Goal: Communication & Community: Share content

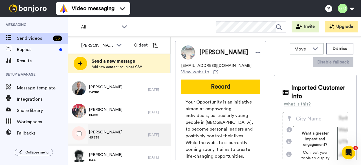
scroll to position [113, 0]
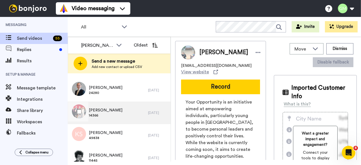
drag, startPoint x: 109, startPoint y: 108, endPoint x: 116, endPoint y: 108, distance: 7.1
click at [109, 108] on span "Judith Rossi" at bounding box center [106, 110] width 34 height 6
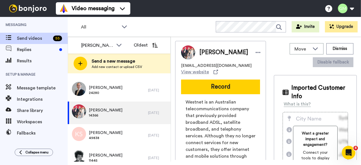
click at [189, 53] on img at bounding box center [188, 52] width 14 height 14
drag, startPoint x: 208, startPoint y: 87, endPoint x: 210, endPoint y: 92, distance: 4.8
click at [208, 87] on button "Record" at bounding box center [220, 86] width 79 height 15
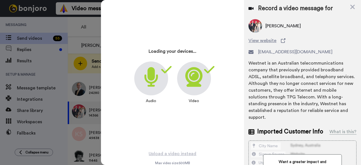
scroll to position [141, 0]
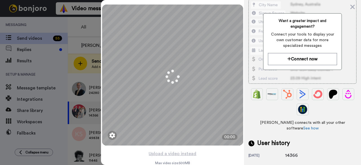
drag, startPoint x: 299, startPoint y: 140, endPoint x: 282, endPoint y: 142, distance: 17.0
click at [277, 152] on div "26 days ago 14366" at bounding box center [302, 155] width 108 height 7
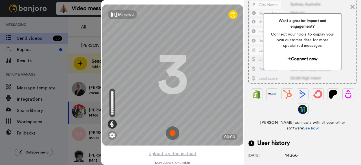
copy div "14366"
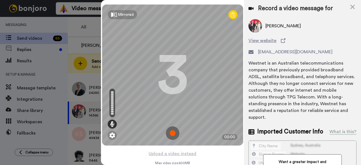
click at [171, 135] on img at bounding box center [173, 133] width 14 height 14
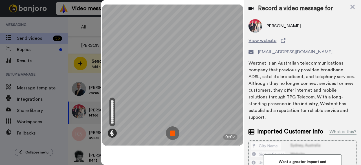
click at [171, 135] on img at bounding box center [173, 133] width 14 height 14
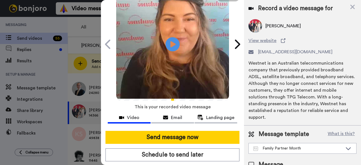
scroll to position [52, 0]
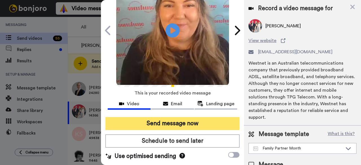
click at [170, 117] on button "Send message now" at bounding box center [172, 123] width 134 height 13
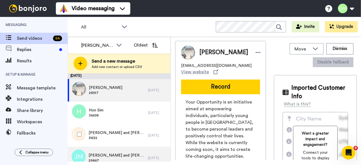
drag, startPoint x: 139, startPoint y: 142, endPoint x: 142, endPoint y: 135, distance: 8.1
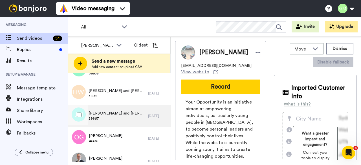
scroll to position [85, 0]
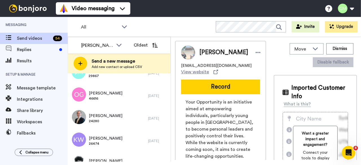
drag, startPoint x: 142, startPoint y: 135, endPoint x: 226, endPoint y: 147, distance: 84.6
click at [226, 147] on span "Your Opportunity is an initiative aimed at empowering individuals, particularly…" at bounding box center [220, 143] width 70 height 88
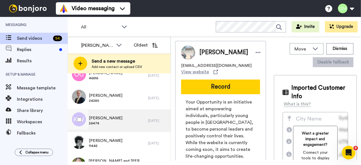
scroll to position [113, 0]
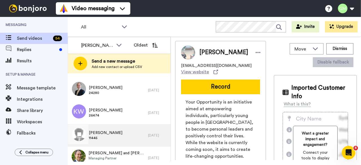
click at [105, 139] on span "11445" at bounding box center [106, 137] width 34 height 5
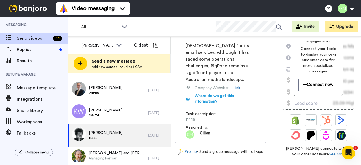
scroll to position [141, 0]
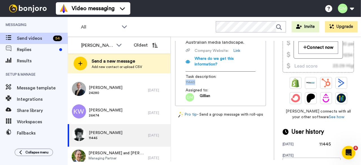
drag, startPoint x: 197, startPoint y: 98, endPoint x: 186, endPoint y: 98, distance: 11.3
click at [186, 85] on span "11445" at bounding box center [212, 82] width 54 height 6
copy span "11445"
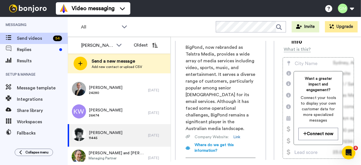
scroll to position [0, 0]
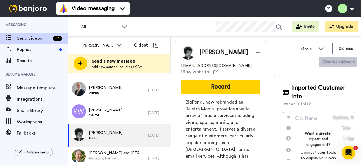
drag, startPoint x: 223, startPoint y: 89, endPoint x: 120, endPoint y: 16, distance: 126.7
click at [223, 89] on button "Record" at bounding box center [220, 86] width 79 height 15
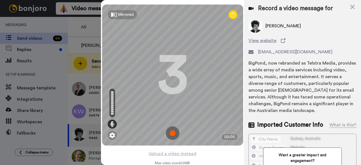
click at [168, 132] on img at bounding box center [173, 133] width 14 height 14
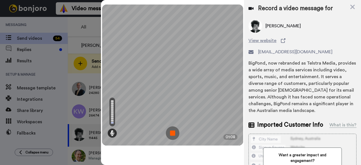
click at [169, 131] on img at bounding box center [173, 133] width 14 height 14
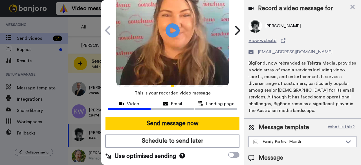
scroll to position [52, 0]
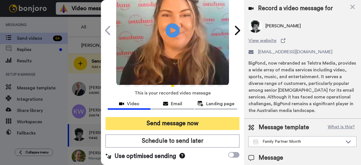
click at [190, 117] on button "Send message now" at bounding box center [172, 123] width 134 height 13
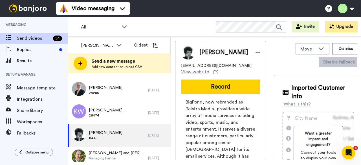
scroll to position [0, 0]
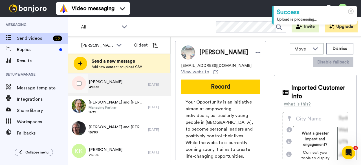
click at [140, 92] on div "[DEMOGRAPHIC_DATA][PERSON_NAME] 49838" at bounding box center [108, 84] width 80 height 23
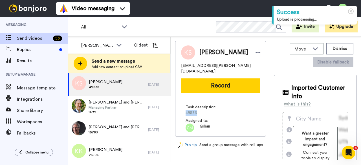
drag, startPoint x: 203, startPoint y: 109, endPoint x: 185, endPoint y: 107, distance: 18.2
click at [185, 107] on div "Task description : 49838 Assigned to: [PERSON_NAME]" at bounding box center [220, 114] width 79 height 34
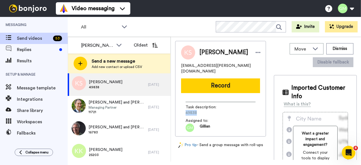
copy span "49838"
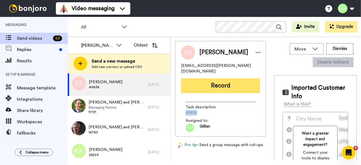
click at [213, 86] on button "Record" at bounding box center [220, 85] width 79 height 15
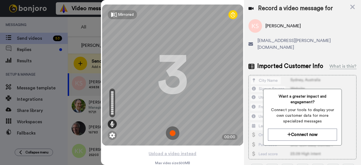
click at [167, 133] on img at bounding box center [173, 133] width 14 height 14
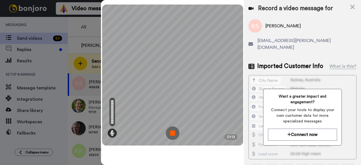
click at [172, 135] on img at bounding box center [173, 133] width 14 height 14
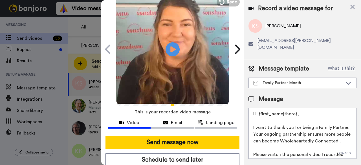
scroll to position [52, 0]
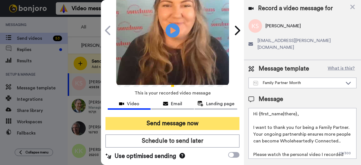
click at [167, 117] on button "Send message now" at bounding box center [172, 123] width 134 height 13
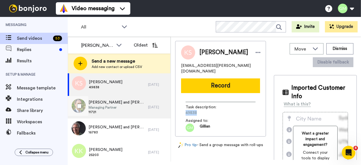
scroll to position [0, 0]
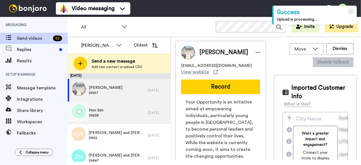
scroll to position [169, 0]
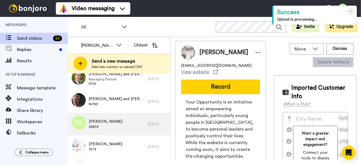
click at [102, 120] on span "[PERSON_NAME]" at bounding box center [106, 122] width 34 height 6
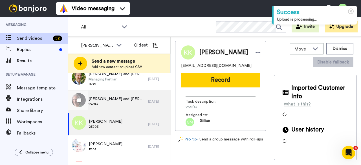
drag, startPoint x: 118, startPoint y: 103, endPoint x: 128, endPoint y: 101, distance: 11.0
click at [119, 103] on span "16783" at bounding box center [116, 104] width 57 height 5
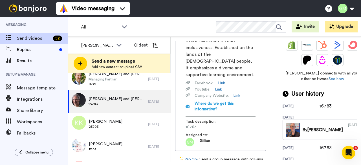
scroll to position [199, 0]
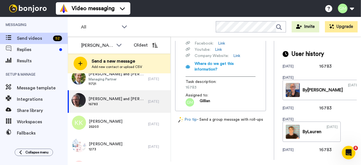
click at [194, 85] on span "16783" at bounding box center [212, 88] width 54 height 6
drag, startPoint x: 200, startPoint y: 75, endPoint x: 184, endPoint y: 73, distance: 16.5
click at [184, 73] on div "Murdoch University is a public university located in Perth, Western Australia, …" at bounding box center [220, 12] width 79 height 190
copy span "16783"
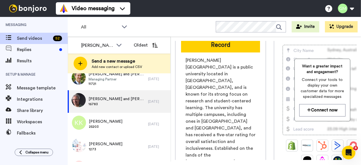
scroll to position [0, 0]
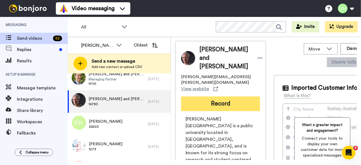
click at [234, 104] on button "Record" at bounding box center [220, 103] width 79 height 15
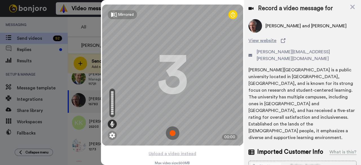
click at [169, 134] on img at bounding box center [173, 133] width 14 height 14
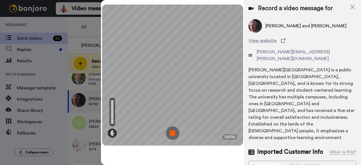
drag, startPoint x: 172, startPoint y: 134, endPoint x: 176, endPoint y: 131, distance: 4.8
click at [173, 134] on img at bounding box center [173, 133] width 14 height 14
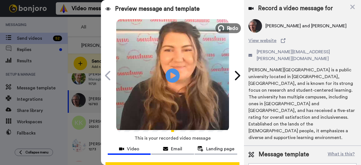
click at [220, 32] on button "Redo" at bounding box center [227, 28] width 25 height 10
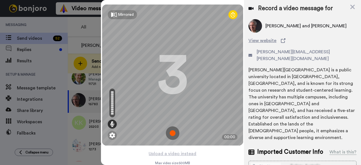
click at [174, 132] on img at bounding box center [173, 133] width 14 height 14
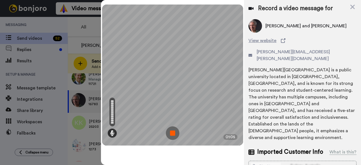
click at [172, 131] on img at bounding box center [173, 133] width 14 height 14
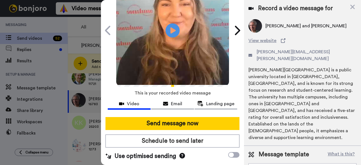
scroll to position [52, 0]
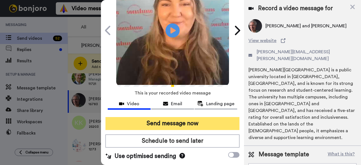
click at [186, 117] on button "Send message now" at bounding box center [172, 123] width 134 height 13
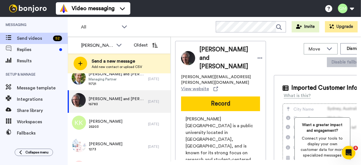
scroll to position [0, 0]
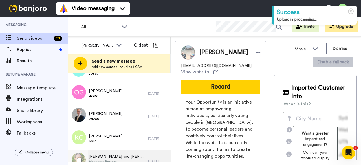
scroll to position [85, 0]
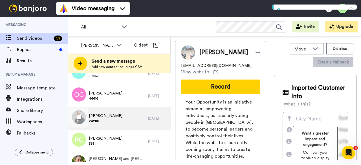
click at [117, 117] on div "[PERSON_NAME] 24280" at bounding box center [108, 118] width 80 height 23
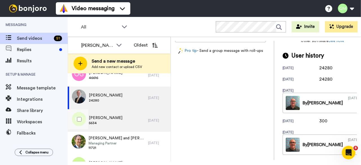
scroll to position [113, 0]
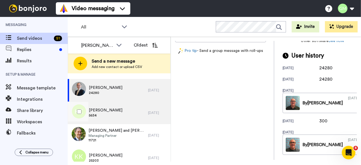
click at [118, 110] on div "[PERSON_NAME] 5634" at bounding box center [108, 112] width 80 height 23
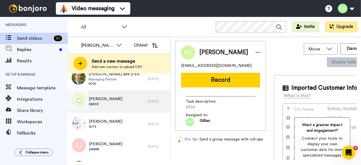
scroll to position [141, 0]
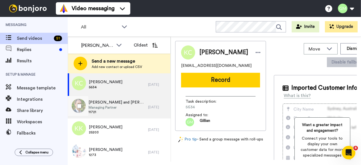
click at [114, 108] on span "Managing Partner" at bounding box center [116, 107] width 57 height 5
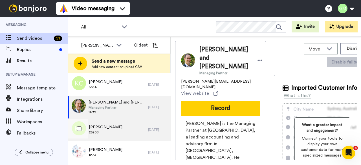
click at [115, 127] on div "Kim Hock Koh 25203" at bounding box center [108, 129] width 80 height 23
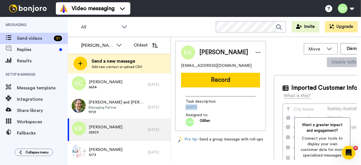
drag, startPoint x: 200, startPoint y: 108, endPoint x: 188, endPoint y: 107, distance: 12.4
click at [184, 107] on div "Task description : 25203 Assigned to: Gillian" at bounding box center [220, 109] width 79 height 34
copy span "25203"
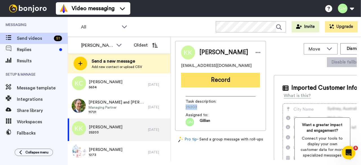
click at [234, 79] on button "Record" at bounding box center [220, 80] width 79 height 15
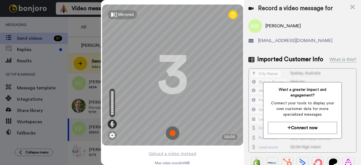
click at [169, 134] on img at bounding box center [173, 133] width 14 height 14
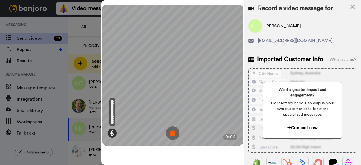
click at [168, 134] on img at bounding box center [173, 133] width 14 height 14
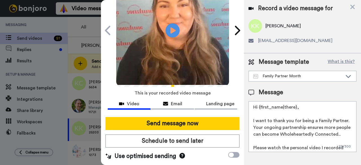
scroll to position [52, 0]
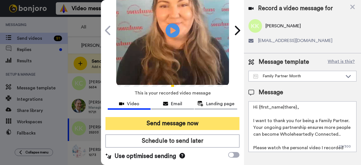
click at [174, 117] on button "Send message now" at bounding box center [172, 123] width 134 height 13
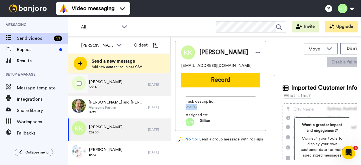
scroll to position [0, 0]
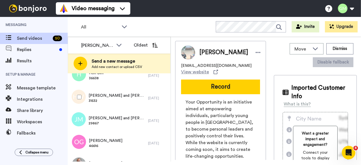
scroll to position [141, 0]
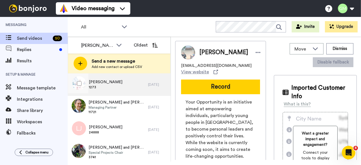
click at [106, 82] on span "[PERSON_NAME]" at bounding box center [106, 82] width 34 height 6
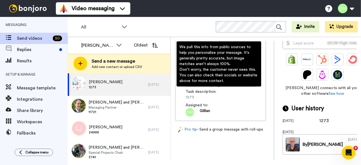
scroll to position [141, 0]
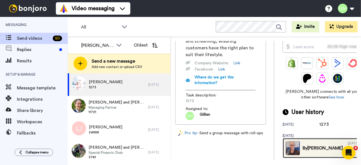
click at [285, 144] on img at bounding box center [292, 148] width 14 height 14
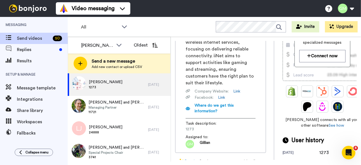
scroll to position [197, 0]
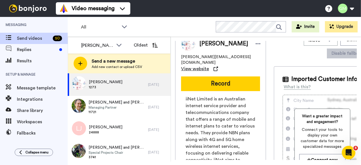
scroll to position [0, 0]
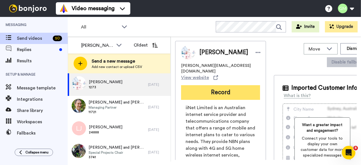
click at [209, 85] on button "Record" at bounding box center [220, 92] width 79 height 15
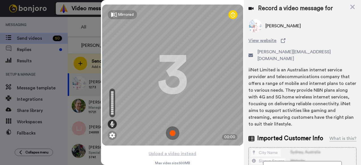
click at [171, 128] on img at bounding box center [173, 133] width 14 height 14
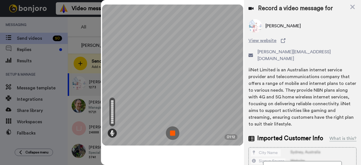
click at [172, 131] on img at bounding box center [173, 133] width 14 height 14
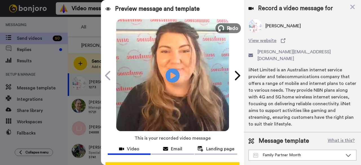
click at [227, 25] on span "Redo" at bounding box center [232, 27] width 12 height 7
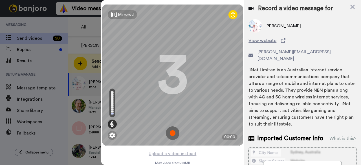
click at [169, 133] on img at bounding box center [173, 133] width 14 height 14
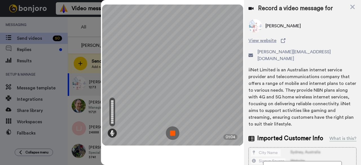
click at [169, 131] on img at bounding box center [173, 133] width 14 height 14
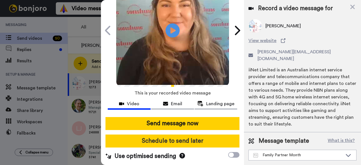
scroll to position [52, 0]
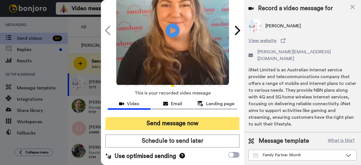
click at [184, 117] on button "Send message now" at bounding box center [172, 123] width 134 height 13
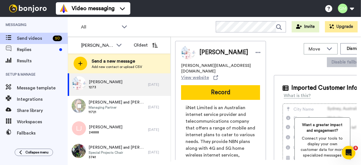
scroll to position [0, 0]
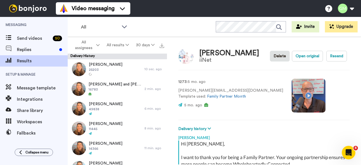
click at [291, 93] on video at bounding box center [308, 96] width 34 height 34
click at [291, 99] on video at bounding box center [308, 96] width 34 height 34
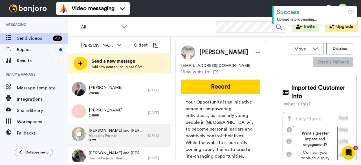
scroll to position [169, 0]
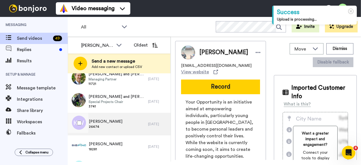
click at [123, 127] on div "Keryn Whitehouse 26474" at bounding box center [108, 124] width 80 height 23
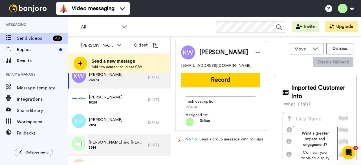
scroll to position [225, 0]
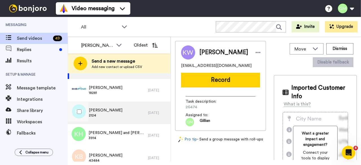
click at [122, 106] on div "Kerry Plantinga 2124" at bounding box center [108, 112] width 80 height 23
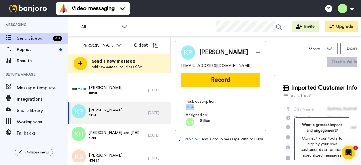
drag, startPoint x: 199, startPoint y: 110, endPoint x: 182, endPoint y: 109, distance: 16.6
click at [182, 109] on div "Task description : 2124 Assigned to: Gillian" at bounding box center [220, 109] width 79 height 34
copy span "2124"
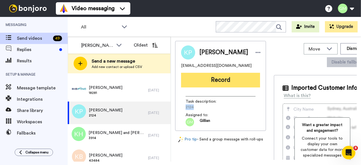
click at [200, 81] on button "Record" at bounding box center [220, 80] width 79 height 15
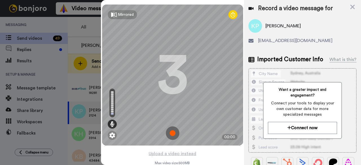
click at [172, 134] on img at bounding box center [173, 133] width 14 height 14
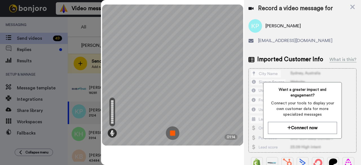
click at [170, 128] on img at bounding box center [173, 133] width 14 height 14
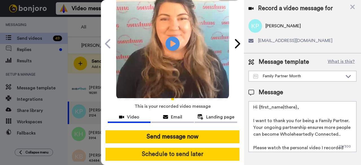
scroll to position [52, 0]
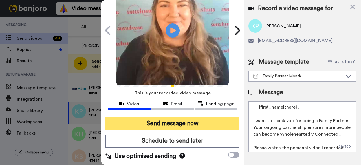
click at [207, 117] on button "Send message now" at bounding box center [172, 123] width 134 height 13
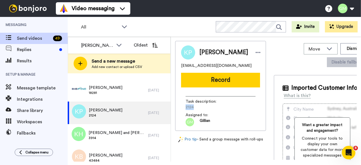
scroll to position [0, 0]
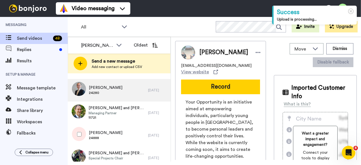
scroll to position [141, 0]
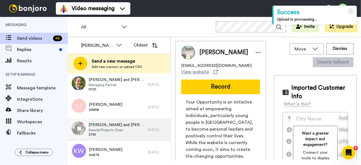
click at [118, 128] on span "Special Projects Chair" at bounding box center [116, 130] width 57 height 5
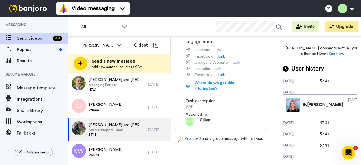
scroll to position [197, 0]
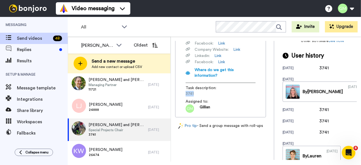
drag, startPoint x: 193, startPoint y: 106, endPoint x: 180, endPoint y: 107, distance: 13.3
copy span "3741"
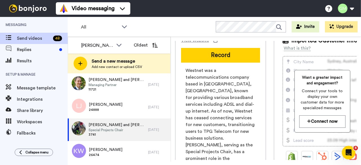
scroll to position [0, 0]
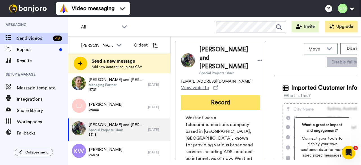
click at [217, 101] on button "Record" at bounding box center [220, 102] width 79 height 15
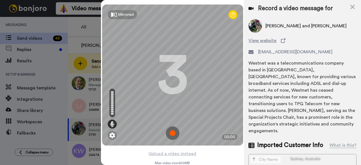
click at [172, 130] on img at bounding box center [173, 133] width 14 height 14
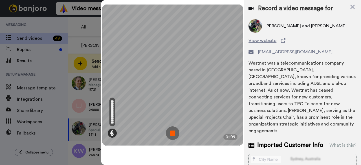
click at [177, 127] on img at bounding box center [173, 133] width 14 height 14
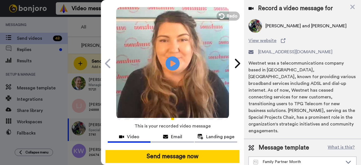
scroll to position [52, 0]
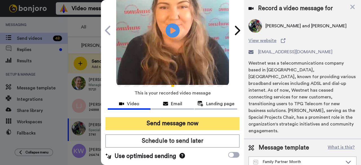
click at [155, 117] on button "Send message now" at bounding box center [172, 123] width 134 height 13
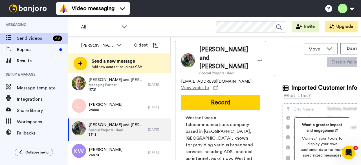
scroll to position [0, 0]
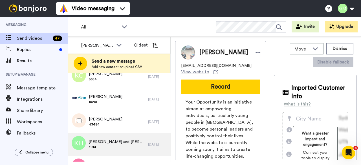
scroll to position [225, 0]
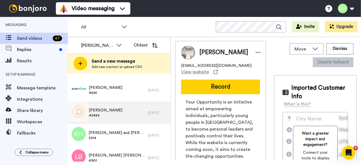
click at [100, 114] on span "43484" at bounding box center [106, 115] width 34 height 5
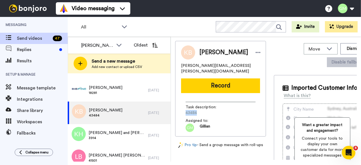
drag, startPoint x: 201, startPoint y: 105, endPoint x: 189, endPoint y: 105, distance: 12.4
click at [185, 110] on span "43484" at bounding box center [212, 113] width 54 height 6
copy span "43484"
click at [212, 78] on button "Record" at bounding box center [220, 85] width 79 height 15
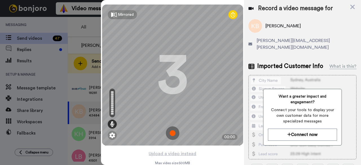
click at [166, 134] on img at bounding box center [173, 133] width 14 height 14
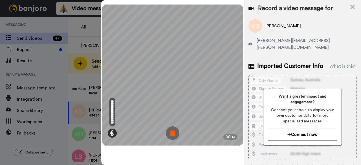
click at [175, 129] on img at bounding box center [173, 133] width 14 height 14
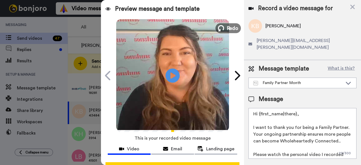
click at [229, 28] on span "Redo" at bounding box center [232, 27] width 12 height 7
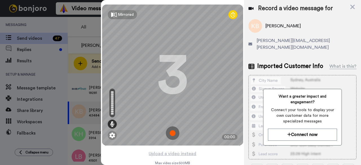
click at [174, 131] on img at bounding box center [173, 133] width 14 height 14
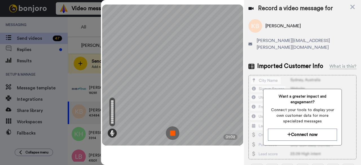
click at [174, 132] on img at bounding box center [173, 133] width 14 height 14
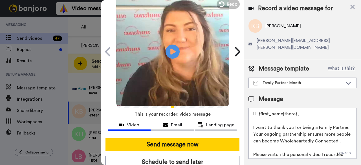
scroll to position [52, 0]
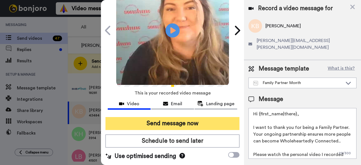
click at [185, 117] on button "Send message now" at bounding box center [172, 123] width 134 height 13
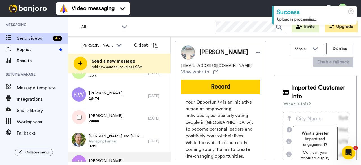
scroll to position [225, 0]
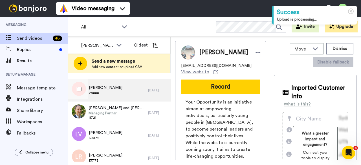
click at [133, 92] on div "Lainie Jones 24888" at bounding box center [108, 90] width 80 height 23
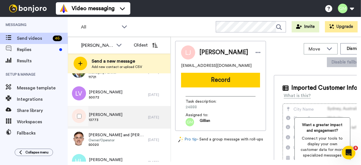
scroll to position [254, 0]
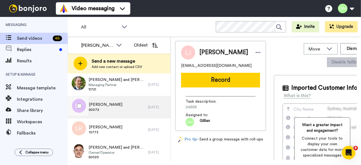
click at [135, 105] on div "Linda Vujcich 50072" at bounding box center [108, 107] width 80 height 23
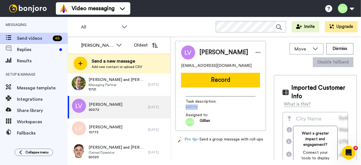
drag, startPoint x: 191, startPoint y: 111, endPoint x: 176, endPoint y: 111, distance: 14.6
click at [176, 111] on div "Linda Vujcich lindamovre@gmail.com Record Task description : 50072 Assigned to:…" at bounding box center [220, 86] width 91 height 90
copy span "50072"
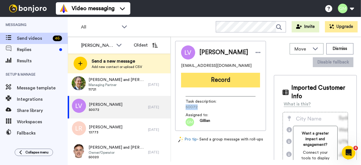
click at [237, 78] on button "Record" at bounding box center [220, 80] width 79 height 15
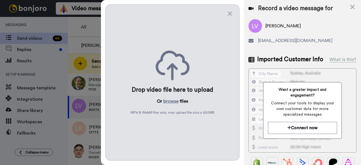
click at [234, 14] on div "Drop video file here to upload Or browse files MP4 & WebM files only, max uploa…" at bounding box center [172, 83] width 134 height 156
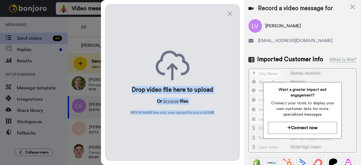
click at [231, 17] on div "Drop video file here to upload Or browse files MP4 & WebM files only, max uploa…" at bounding box center [172, 82] width 143 height 165
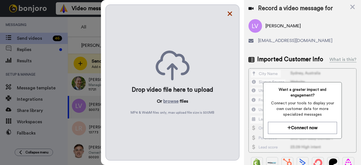
click at [229, 14] on icon at bounding box center [229, 14] width 5 height 5
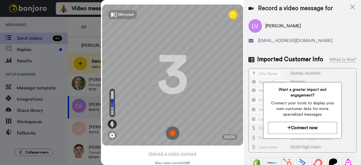
click at [168, 130] on img at bounding box center [173, 133] width 14 height 14
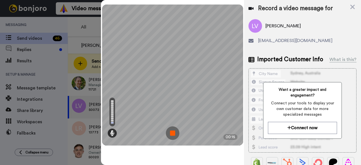
drag, startPoint x: 168, startPoint y: 130, endPoint x: 174, endPoint y: 130, distance: 5.1
click at [174, 130] on img at bounding box center [173, 133] width 14 height 14
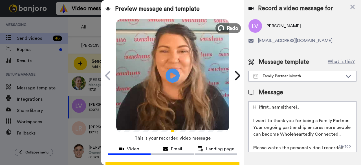
click at [223, 31] on button "Redo" at bounding box center [227, 28] width 25 height 10
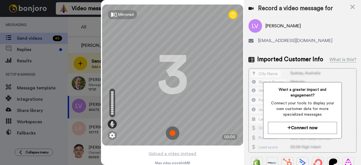
click at [174, 132] on img at bounding box center [173, 133] width 14 height 14
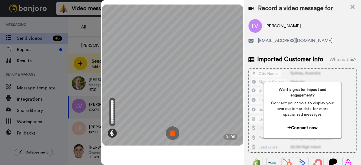
click at [172, 129] on img at bounding box center [173, 133] width 14 height 14
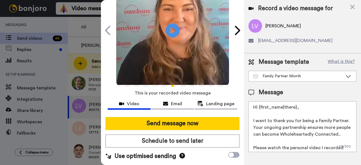
scroll to position [52, 0]
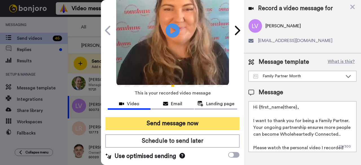
click at [184, 117] on button "Send message now" at bounding box center [172, 123] width 134 height 13
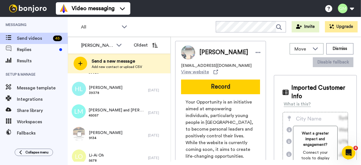
drag, startPoint x: 109, startPoint y: 124, endPoint x: 115, endPoint y: 117, distance: 8.8
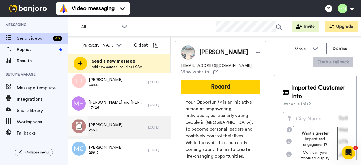
scroll to position [451, 0]
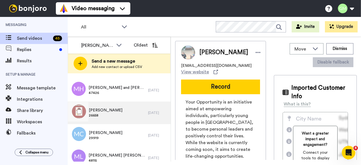
drag, startPoint x: 115, startPoint y: 117, endPoint x: 91, endPoint y: 120, distance: 23.5
click at [91, 120] on div "[PERSON_NAME] 26658" at bounding box center [108, 112] width 80 height 23
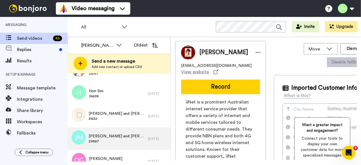
scroll to position [28, 0]
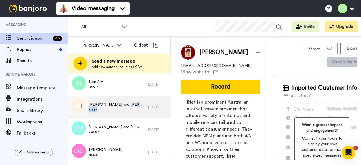
click at [130, 107] on div "[PERSON_NAME] and [PERSON_NAME] 31532" at bounding box center [116, 107] width 57 height 11
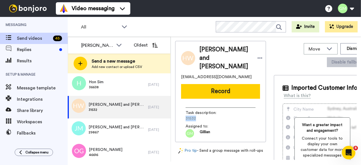
drag, startPoint x: 200, startPoint y: 108, endPoint x: 185, endPoint y: 109, distance: 15.6
click at [185, 115] on span "31532" at bounding box center [212, 118] width 54 height 6
copy span "31532"
drag, startPoint x: 351, startPoint y: 154, endPoint x: 351, endPoint y: 152, distance: 2.9
click at [352, 154] on div "Open Intercom Messenger" at bounding box center [347, 151] width 19 height 19
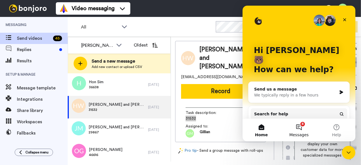
click at [301, 129] on button "8 Messages" at bounding box center [298, 130] width 37 height 23
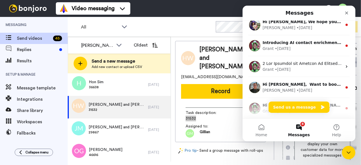
scroll to position [133, 0]
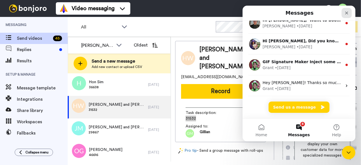
click at [343, 15] on div "Close" at bounding box center [346, 13] width 10 height 10
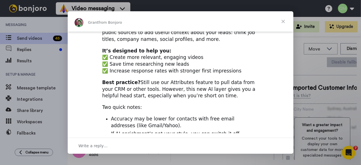
scroll to position [0, 0]
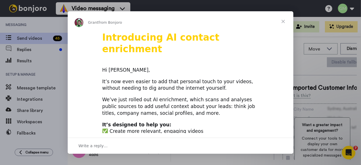
click at [282, 19] on span "Close" at bounding box center [283, 21] width 20 height 20
